Goal: Information Seeking & Learning: Find specific fact

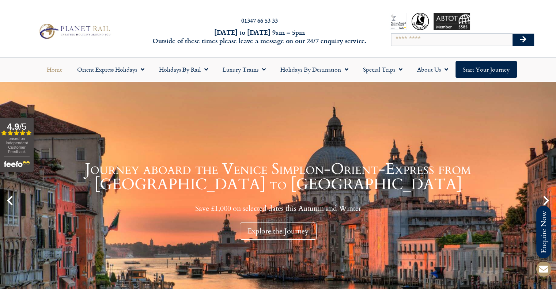
click at [197, 20] on h2 "01347 66 53 33" at bounding box center [259, 21] width 219 height 6
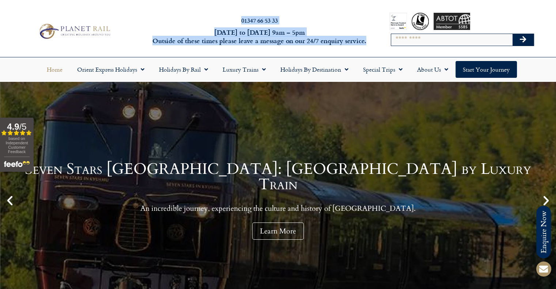
drag, startPoint x: 235, startPoint y: 20, endPoint x: 367, endPoint y: 39, distance: 133.4
click at [367, 39] on div "01347 66 53 33 Monday to Friday 9am – 5pm Outside of these times please leave a…" at bounding box center [259, 31] width 222 height 31
click at [367, 39] on h6 "Monday to Friday 9am – 5pm Outside of these times please leave a message on our…" at bounding box center [259, 36] width 219 height 17
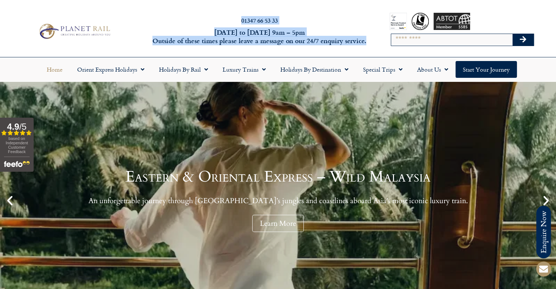
drag, startPoint x: 368, startPoint y: 43, endPoint x: 208, endPoint y: 24, distance: 161.2
click at [208, 24] on div "01347 66 53 33 Monday to Friday 9am – 5pm Outside of these times please leave a…" at bounding box center [259, 31] width 222 height 31
click at [208, 24] on div "01347 66 53 33" at bounding box center [259, 23] width 219 height 10
drag, startPoint x: 275, startPoint y: 23, endPoint x: 371, endPoint y: 41, distance: 98.5
click at [371, 41] on div "01347 66 53 33 Monday to Friday 9am – 5pm Outside of these times please leave a…" at bounding box center [278, 31] width 556 height 52
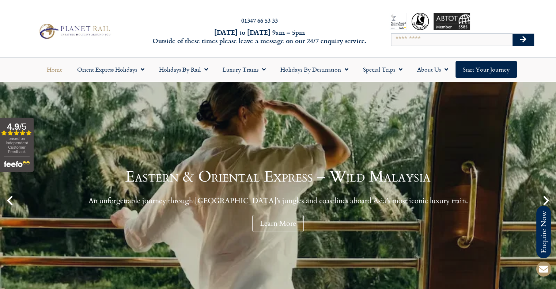
click at [371, 41] on div "Search" at bounding box center [463, 31] width 184 height 52
drag, startPoint x: 371, startPoint y: 41, endPoint x: 286, endPoint y: 42, distance: 85.5
click at [220, 26] on div "01347 66 53 33 Monday to Friday 9am – 5pm Outside of these times please leave a…" at bounding box center [278, 31] width 556 height 52
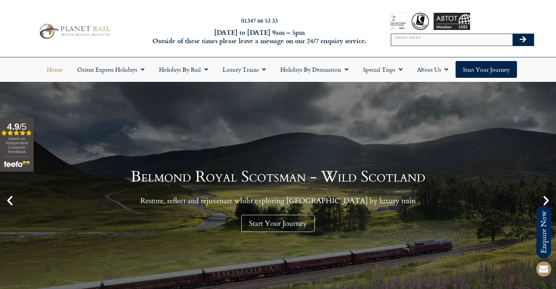
drag, startPoint x: 370, startPoint y: 43, endPoint x: 243, endPoint y: 30, distance: 128.3
click at [243, 30] on div "01347 66 53 33 Monday to Friday 9am – 5pm Outside of these times please leave a…" at bounding box center [278, 31] width 556 height 52
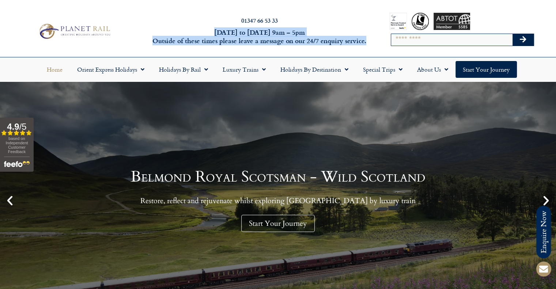
drag, startPoint x: 216, startPoint y: 31, endPoint x: 369, endPoint y: 44, distance: 153.7
click at [369, 44] on div "01347 66 53 33 Monday to Friday 9am – 5pm Outside of these times please leave a…" at bounding box center [259, 31] width 222 height 31
click at [367, 44] on h6 "Monday to Friday 9am – 5pm Outside of these times please leave a message on our…" at bounding box center [259, 36] width 219 height 17
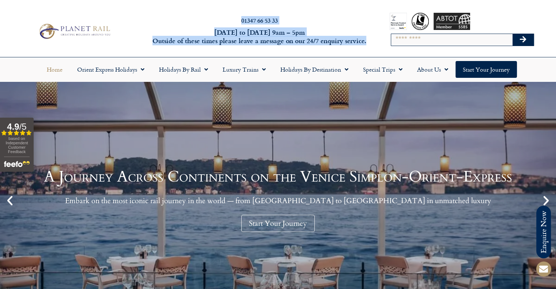
drag, startPoint x: 366, startPoint y: 41, endPoint x: 215, endPoint y: 18, distance: 152.4
click at [215, 18] on div "01347 66 53 33 Monday to Friday 9am – 5pm Outside of these times please leave a…" at bounding box center [259, 31] width 222 height 31
click at [215, 18] on h2 "01347 66 53 33" at bounding box center [259, 21] width 219 height 6
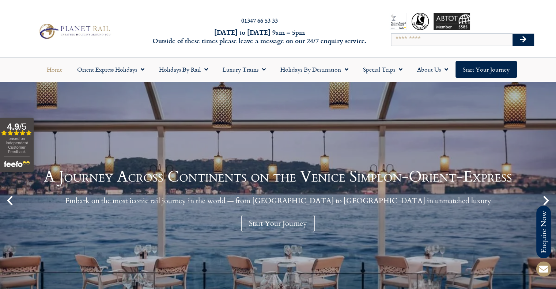
drag, startPoint x: 74, startPoint y: 27, endPoint x: 13, endPoint y: 51, distance: 65.6
click at [13, 51] on div "01347 66 53 33 Monday to Friday 9am – 5pm Outside of these times please leave a…" at bounding box center [278, 31] width 556 height 52
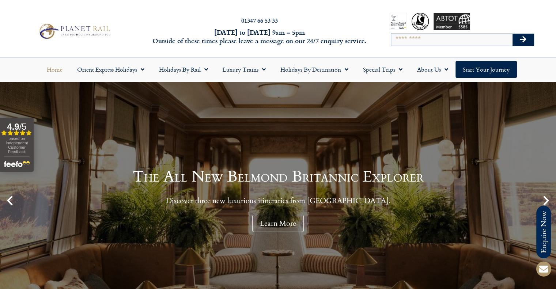
click at [413, 42] on input "Search" at bounding box center [451, 40] width 121 height 12
type input "****"
click at [513, 34] on button "Search" at bounding box center [523, 40] width 21 height 12
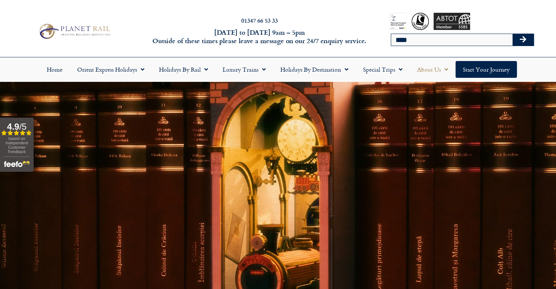
click at [433, 67] on link "About Us" at bounding box center [433, 69] width 46 height 17
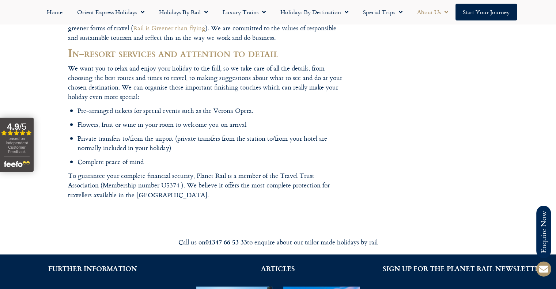
scroll to position [1060, 0]
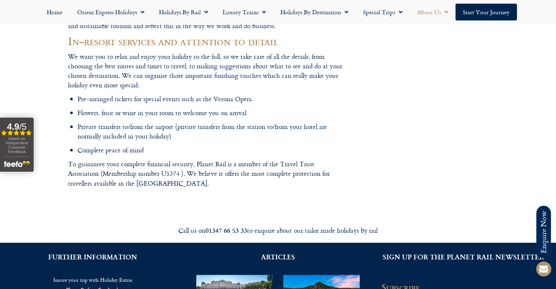
click at [126, 219] on div "Call us on 01347 66 53 33 to enquire about our tailor made holidays by rail" at bounding box center [278, 231] width 417 height 24
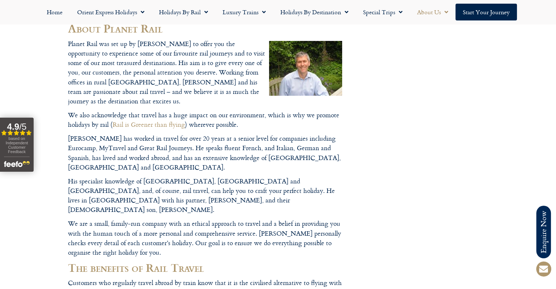
scroll to position [0, 0]
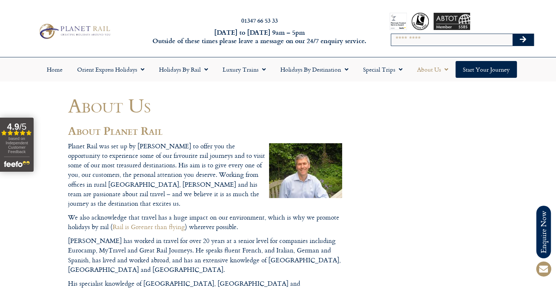
click at [416, 42] on input "Search" at bounding box center [451, 40] width 121 height 12
click at [407, 42] on input "Search" at bounding box center [451, 40] width 121 height 12
type input "****"
click at [513, 34] on button "Search" at bounding box center [523, 40] width 21 height 12
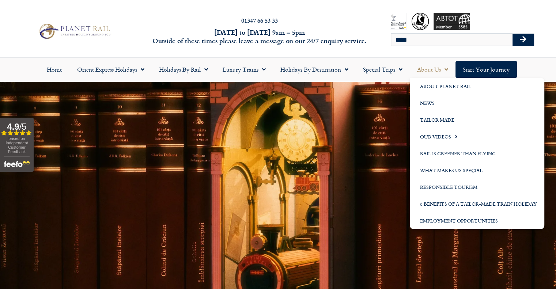
click at [428, 68] on link "About Us" at bounding box center [433, 69] width 46 height 17
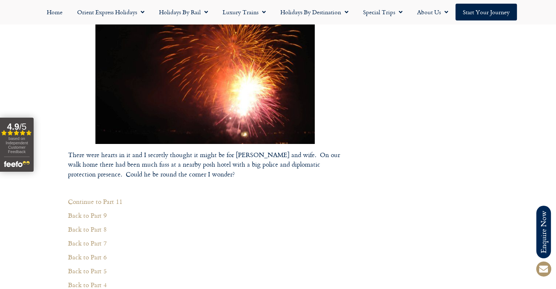
scroll to position [2632, 0]
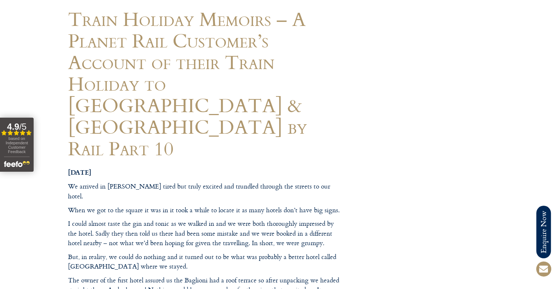
scroll to position [0, 0]
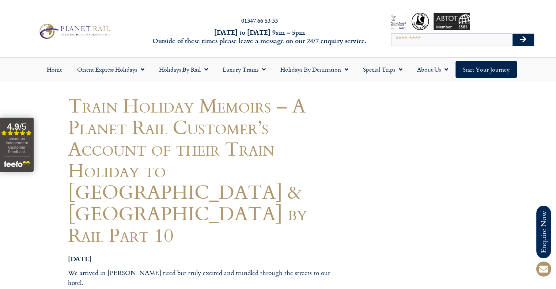
click at [398, 44] on input "Search" at bounding box center [451, 40] width 121 height 12
type input "****"
click at [513, 34] on button "Search" at bounding box center [523, 40] width 21 height 12
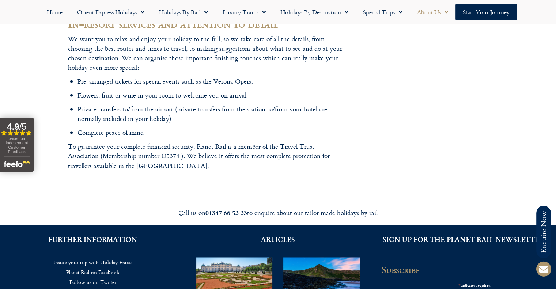
scroll to position [987, 0]
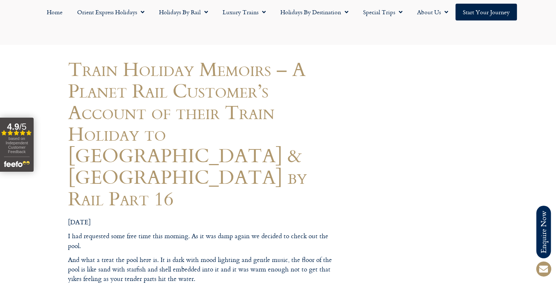
scroll to position [219, 0]
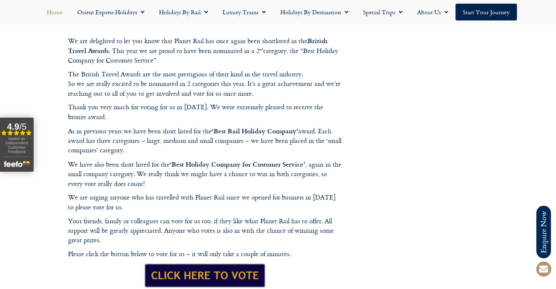
scroll to position [219, 0]
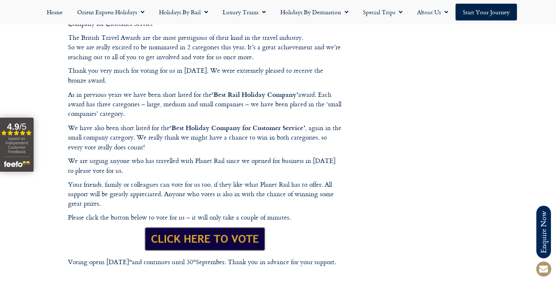
click at [200, 240] on footer "Call us on [PHONE_NUMBER] to enquire about our tailor made holidays by rail FUR…" at bounding box center [278, 206] width 556 height 662
click at [205, 237] on footer "Call us on [PHONE_NUMBER] to enquire about our tailor made holidays by rail FUR…" at bounding box center [278, 206] width 556 height 662
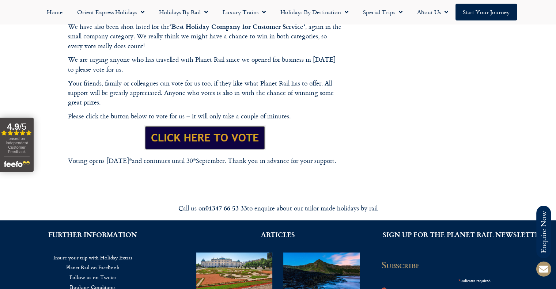
scroll to position [402, 0]
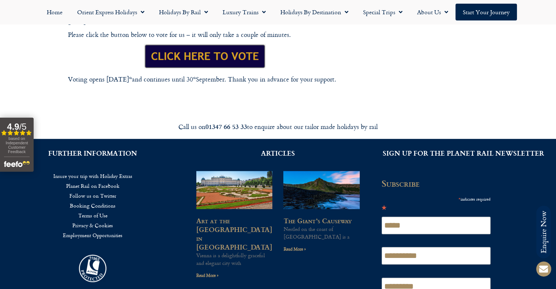
click at [194, 47] on footer "Call us on 01347 66 53 33 to enquire about our tailor made holidays by rail FUR…" at bounding box center [278, 24] width 556 height 662
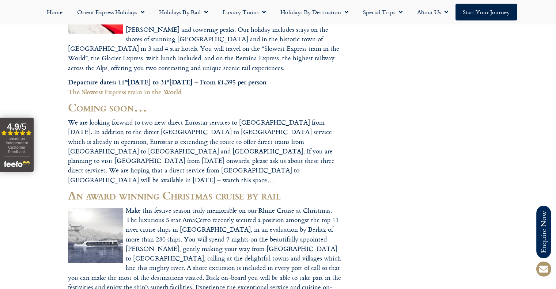
scroll to position [804, 0]
